Goal: Task Accomplishment & Management: Manage account settings

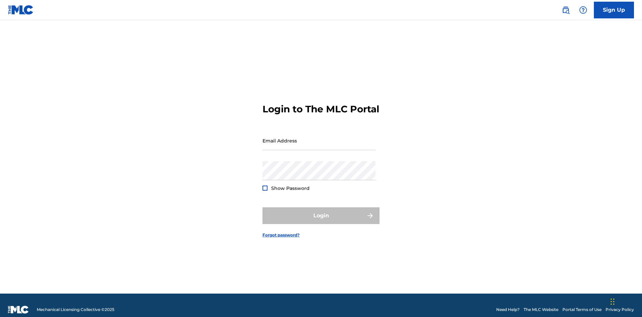
scroll to position [9, 0]
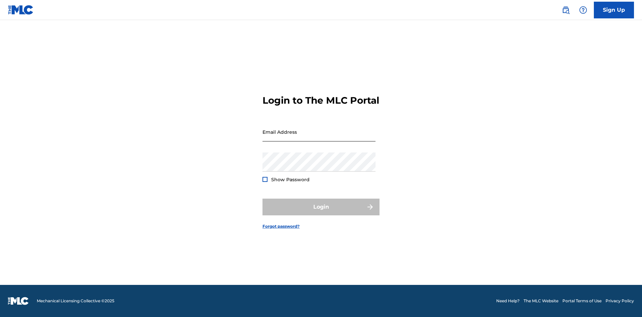
click at [319, 137] on input "Email Address" at bounding box center [319, 131] width 113 height 19
type input "[EMAIL_ADDRESS][DOMAIN_NAME]"
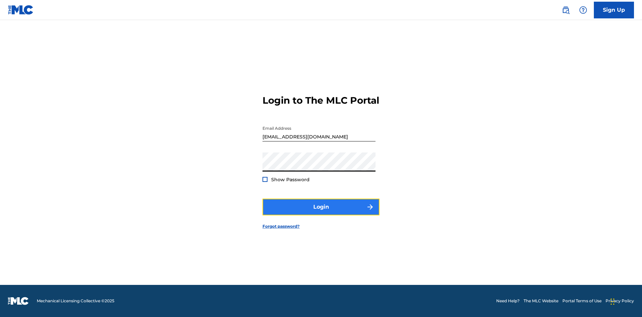
click at [321, 213] on button "Login" at bounding box center [321, 207] width 117 height 17
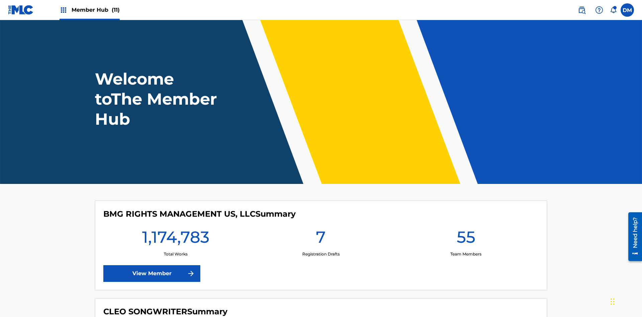
click at [95, 10] on span "Member Hub (11)" at bounding box center [96, 10] width 48 height 8
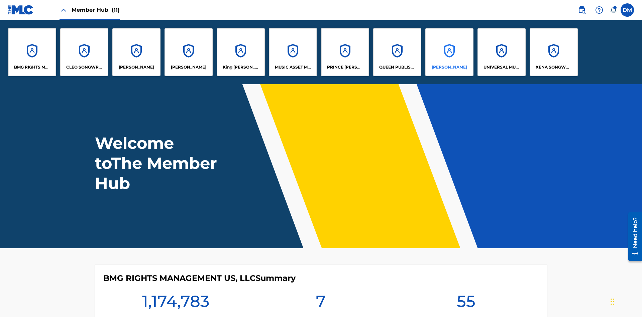
click at [449, 67] on p "[PERSON_NAME]" at bounding box center [449, 67] width 35 height 6
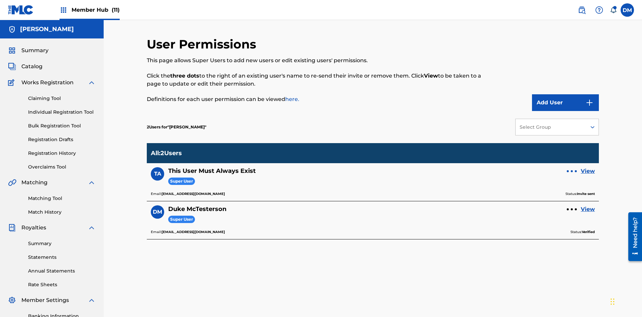
click at [572, 170] on div at bounding box center [572, 171] width 2 height 2
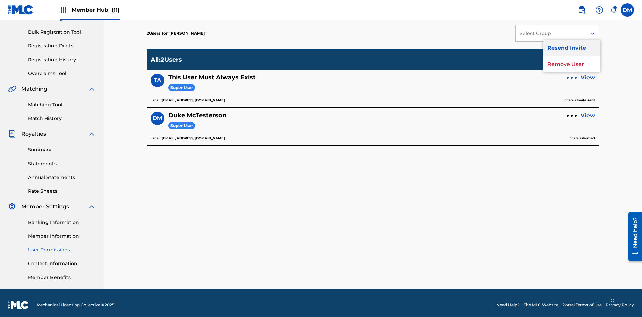
click at [572, 48] on p "Resend Invite" at bounding box center [571, 48] width 57 height 16
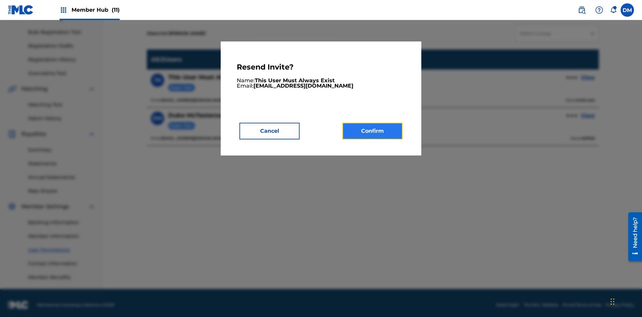
click at [373, 131] on button "Confirm" at bounding box center [372, 131] width 60 height 17
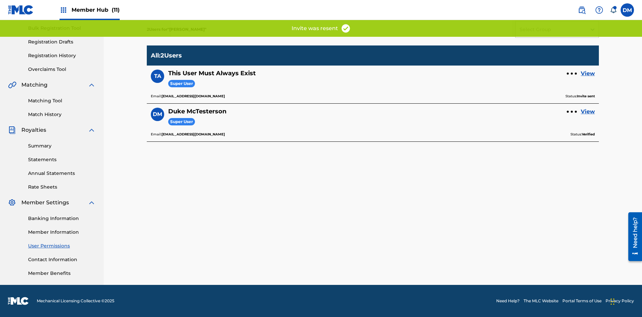
scroll to position [82, 0]
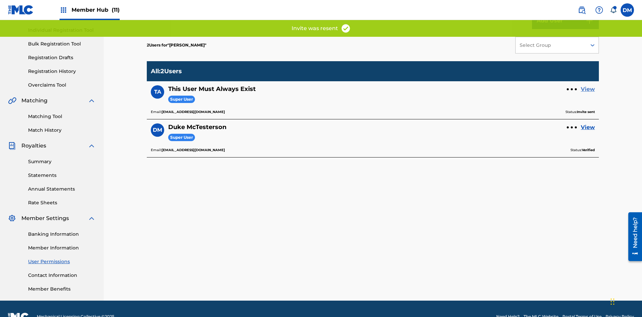
click at [588, 85] on link "View" at bounding box center [588, 89] width 14 height 8
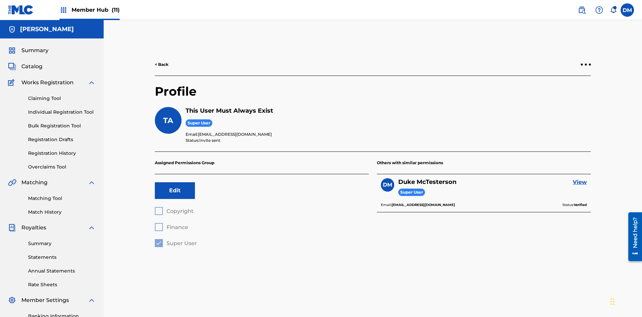
scroll to position [23, 0]
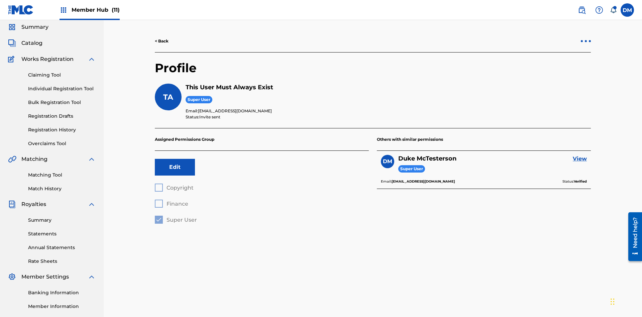
click at [586, 41] on div at bounding box center [586, 41] width 2 height 2
click at [586, 20] on p "Resend Invite" at bounding box center [586, 12] width 57 height 16
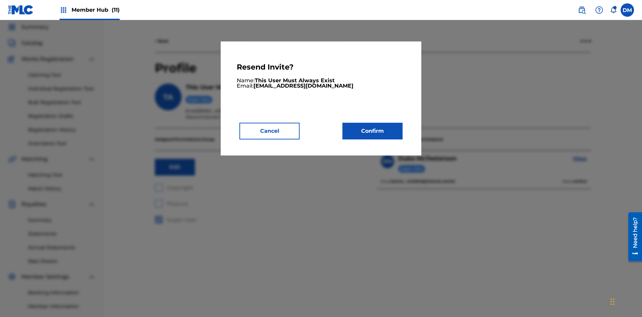
scroll to position [0, 0]
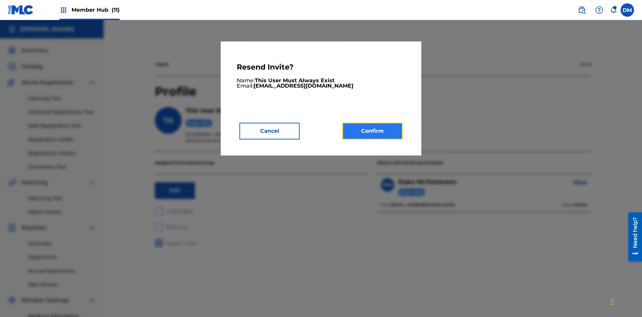
click at [373, 131] on button "Confirm" at bounding box center [372, 131] width 60 height 17
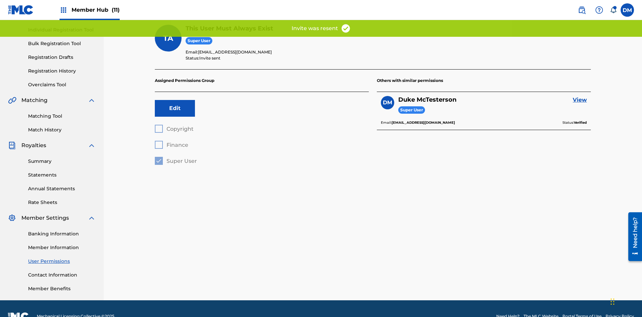
scroll to position [67, 0]
